Goal: Task Accomplishment & Management: Use online tool/utility

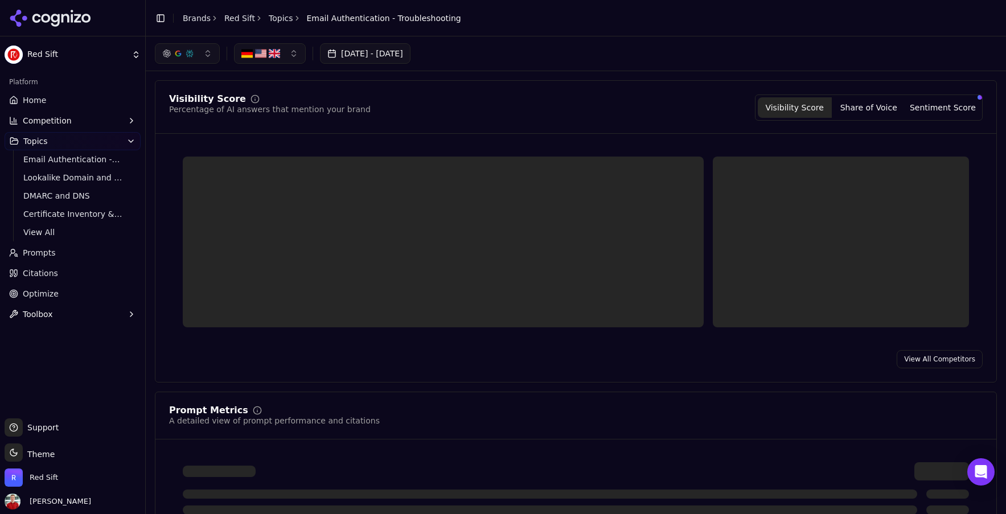
click at [403, 58] on button "[DATE] - [DATE]" at bounding box center [365, 53] width 91 height 21
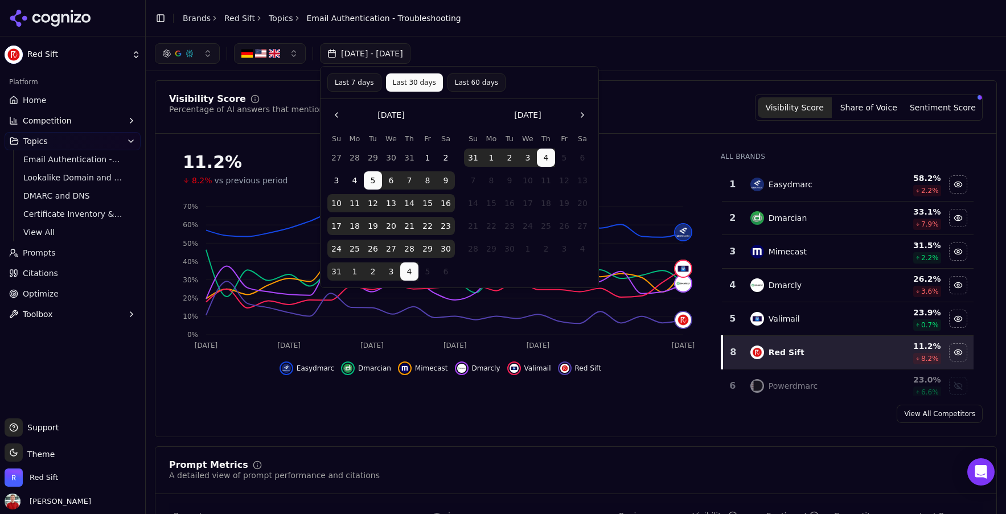
click at [646, 58] on div "[DATE] - [DATE]" at bounding box center [576, 53] width 842 height 21
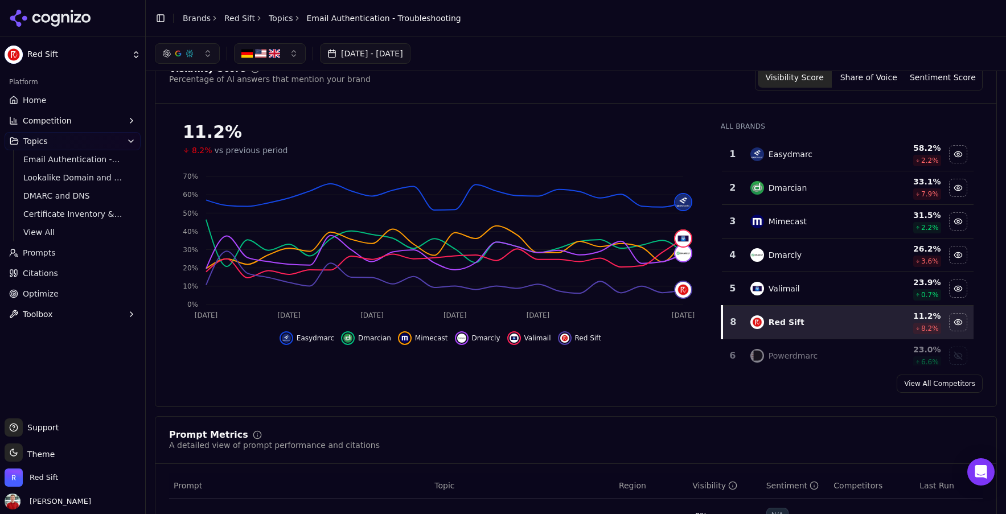
scroll to position [31, 0]
click at [38, 99] on span "Home" at bounding box center [34, 100] width 23 height 11
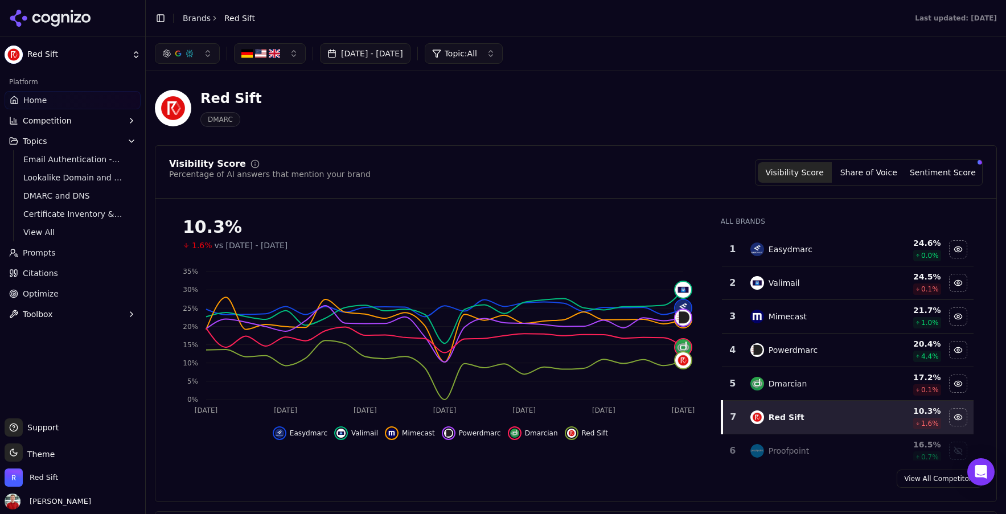
click at [41, 141] on span "Topics" at bounding box center [35, 141] width 24 height 11
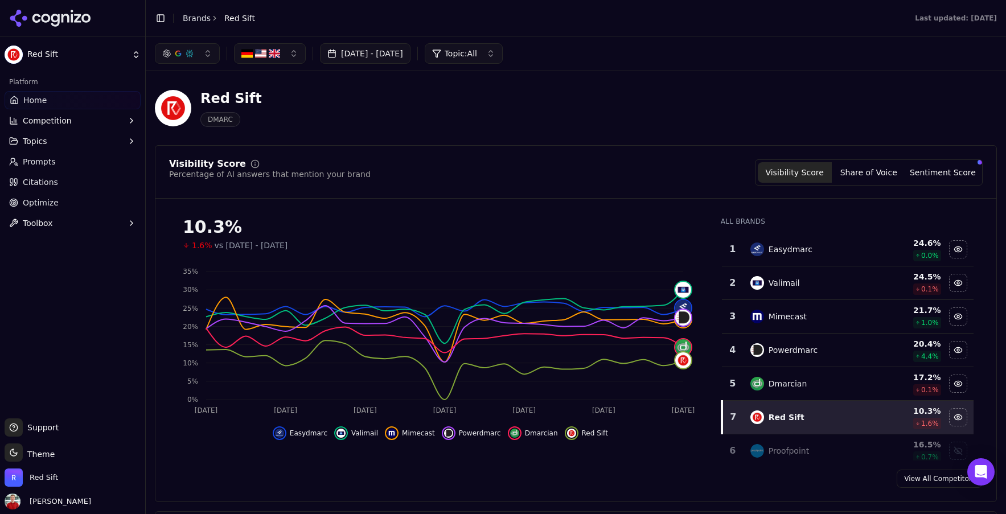
click at [41, 141] on span "Topics" at bounding box center [35, 141] width 24 height 11
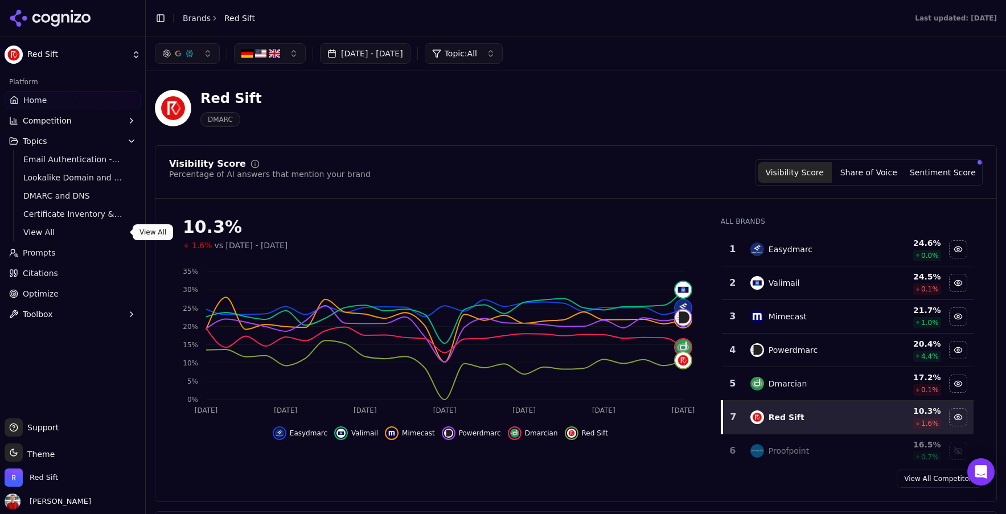
click at [43, 230] on span "View All" at bounding box center [72, 232] width 99 height 11
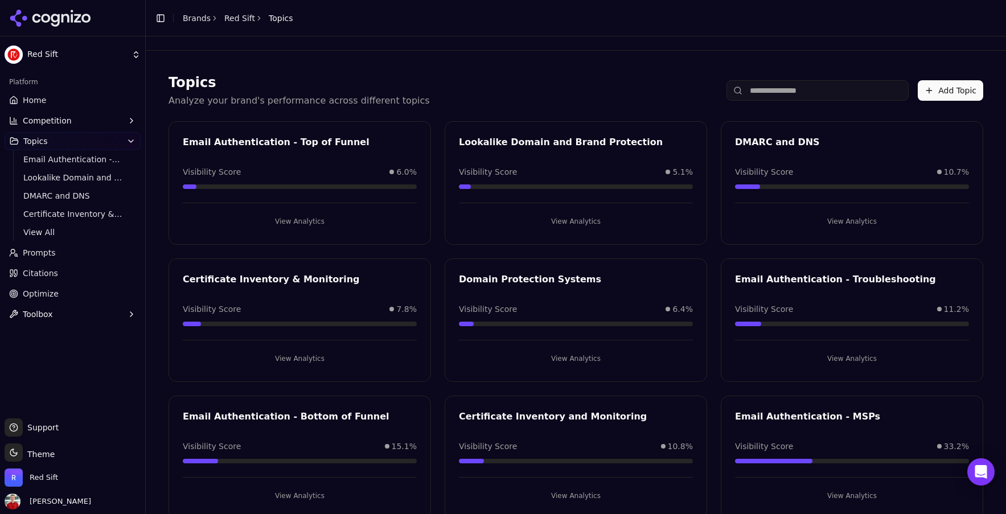
scroll to position [28, 0]
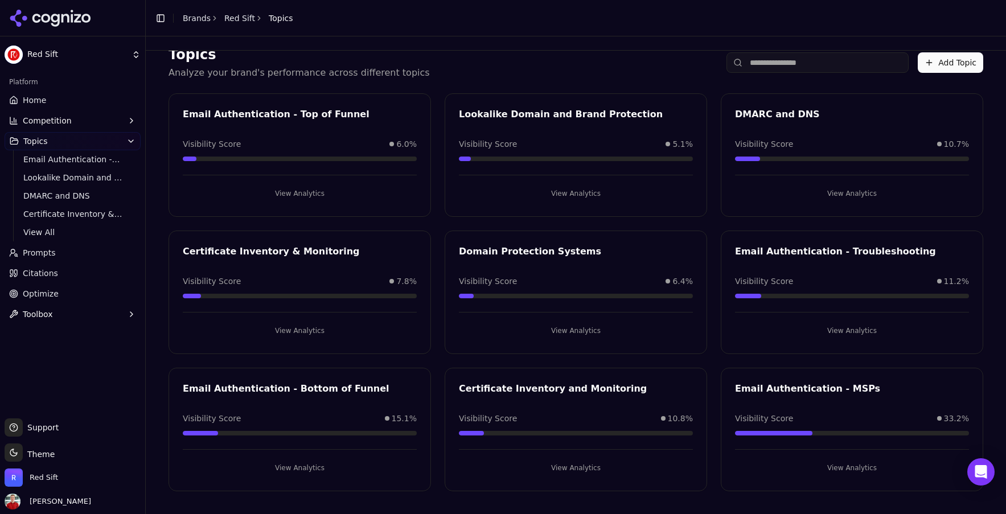
click at [288, 468] on button "View Analytics" at bounding box center [300, 468] width 234 height 18
